Goal: Find specific page/section: Find specific page/section

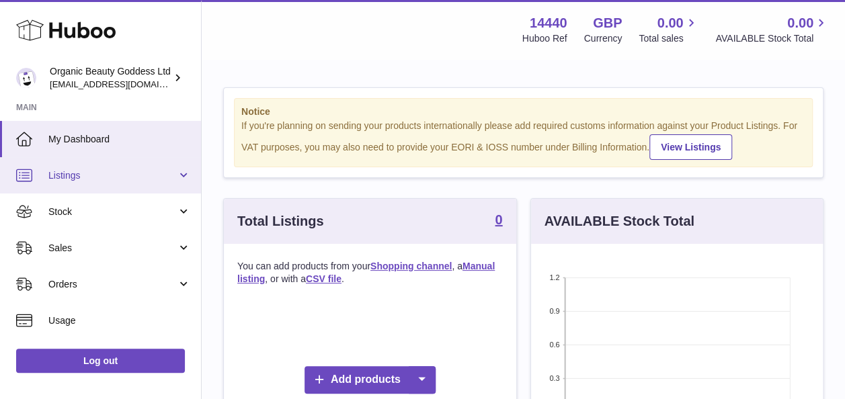
scroll to position [210, 292]
click at [123, 184] on link "Listings" at bounding box center [100, 175] width 201 height 36
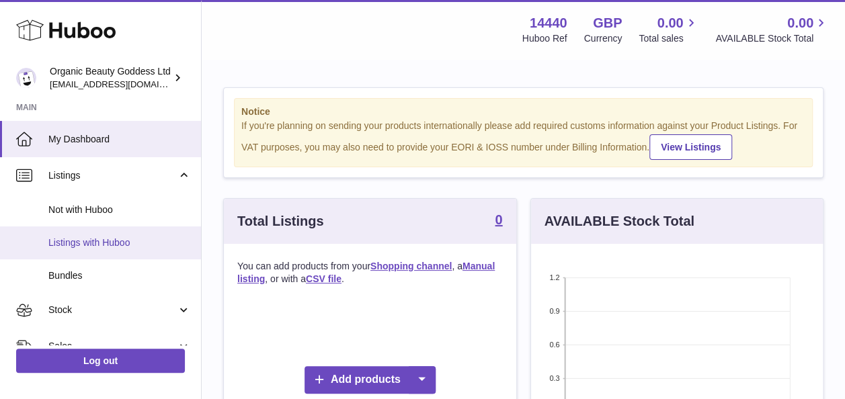
click at [141, 243] on span "Listings with Huboo" at bounding box center [119, 243] width 143 height 13
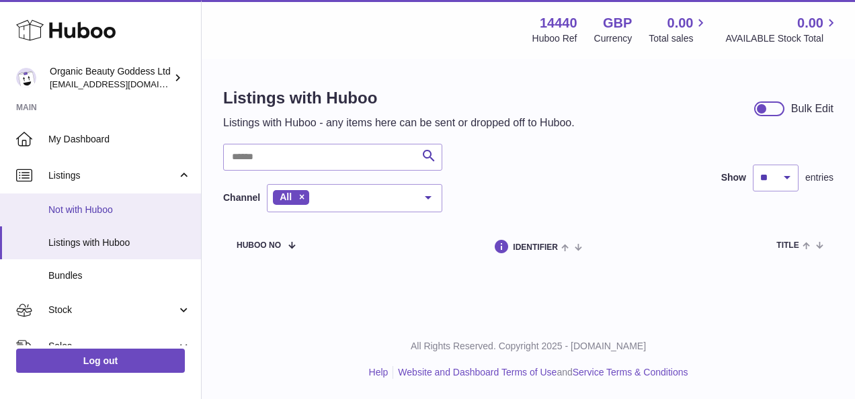
click at [133, 202] on link "Not with Huboo" at bounding box center [100, 210] width 201 height 33
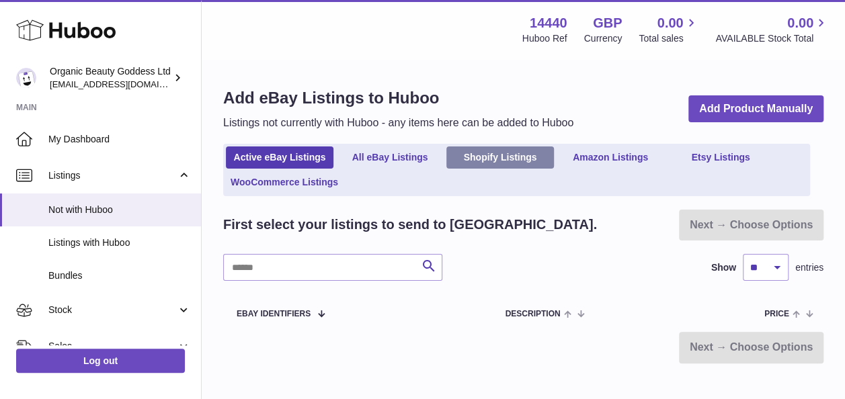
click at [504, 155] on link "Shopify Listings" at bounding box center [500, 158] width 108 height 22
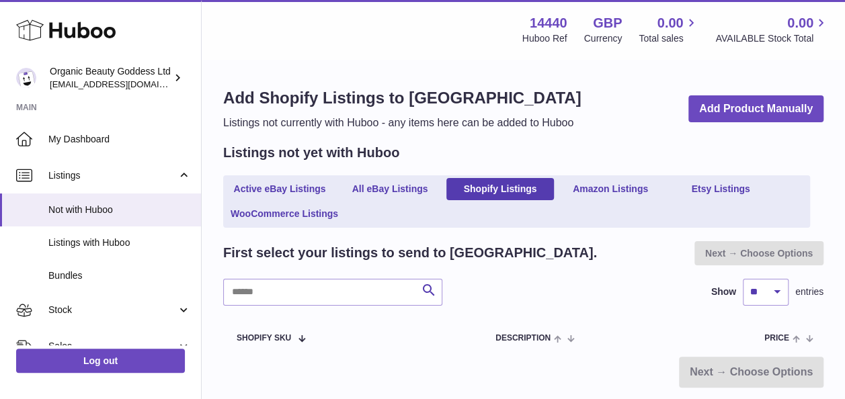
scroll to position [95, 0]
